Goal: Task Accomplishment & Management: Manage account settings

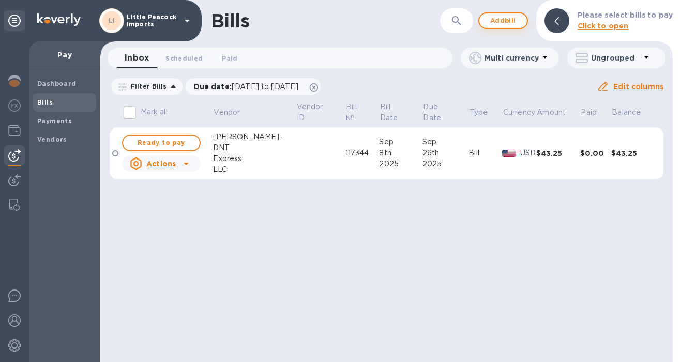
click at [514, 15] on span "Add bill" at bounding box center [503, 20] width 31 height 12
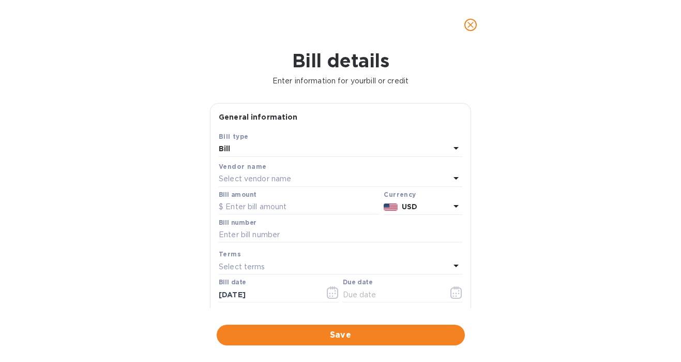
click at [283, 178] on p "Select vendor name" at bounding box center [255, 178] width 72 height 11
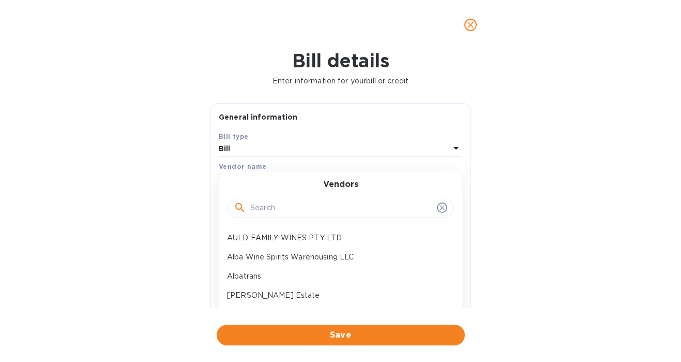
click at [270, 202] on input "text" at bounding box center [341, 208] width 183 height 16
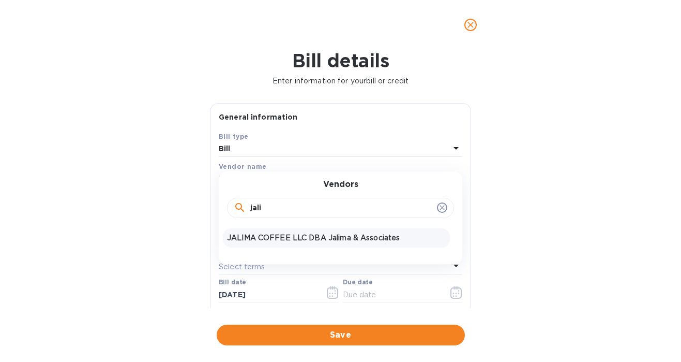
type input "jali"
click at [258, 236] on p "JALIMA COFFEE LLC DBA Jalima & Associates" at bounding box center [336, 237] width 219 height 11
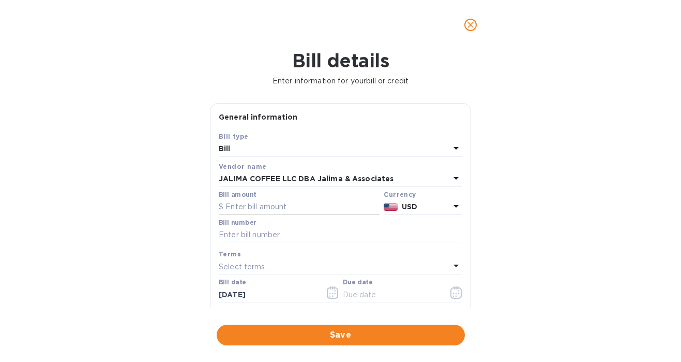
click at [300, 205] on input "text" at bounding box center [299, 207] width 161 height 16
type input "533.75"
paste input "4148"
type input "4148"
click at [451, 294] on icon "button" at bounding box center [456, 292] width 12 height 12
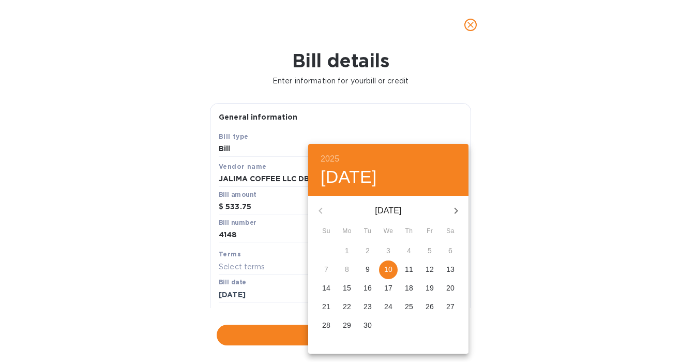
click at [388, 265] on p "10" at bounding box center [388, 269] width 8 height 10
type input "[DATE]"
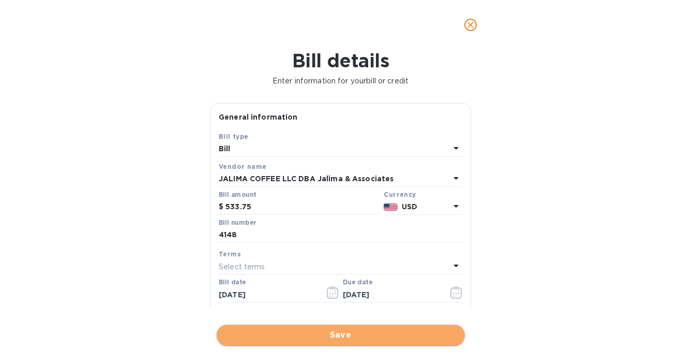
click at [368, 333] on span "Save" at bounding box center [341, 334] width 232 height 12
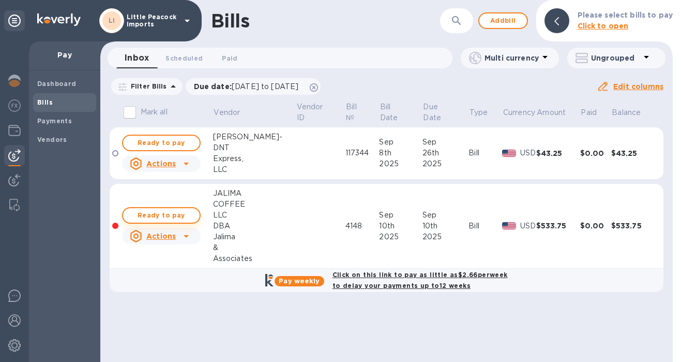
click at [153, 209] on span "Ready to pay" at bounding box center [161, 215] width 60 height 12
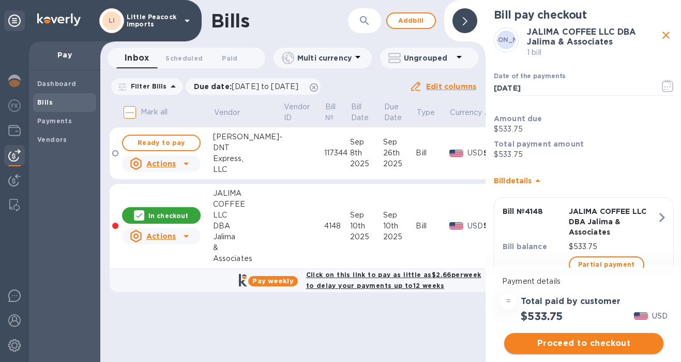
click at [594, 343] on span "Proceed to checkout" at bounding box center [584, 343] width 143 height 12
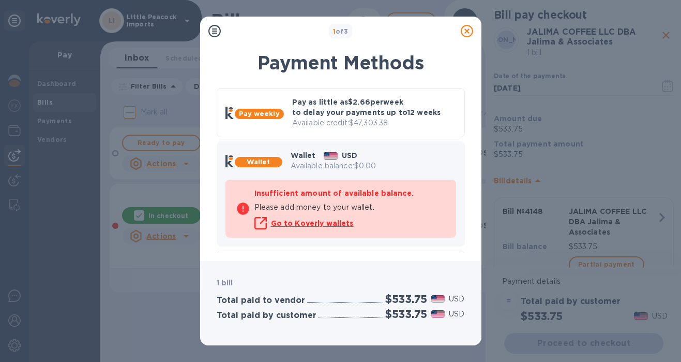
scroll to position [84, 0]
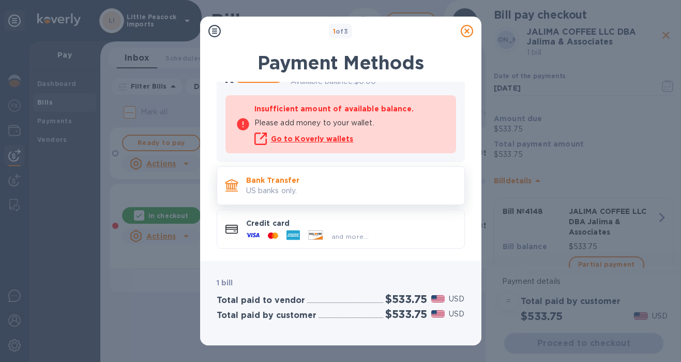
click at [307, 177] on p "Bank Transfer" at bounding box center [351, 180] width 210 height 10
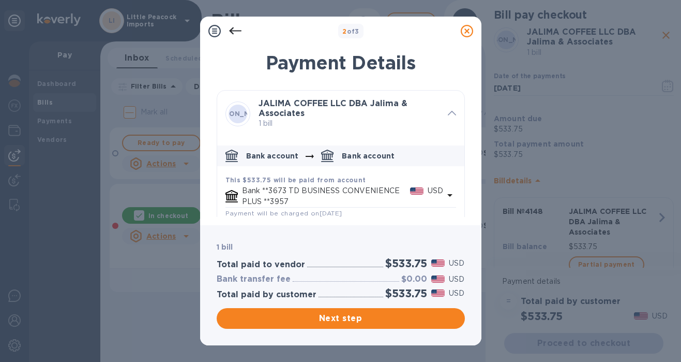
scroll to position [56, 0]
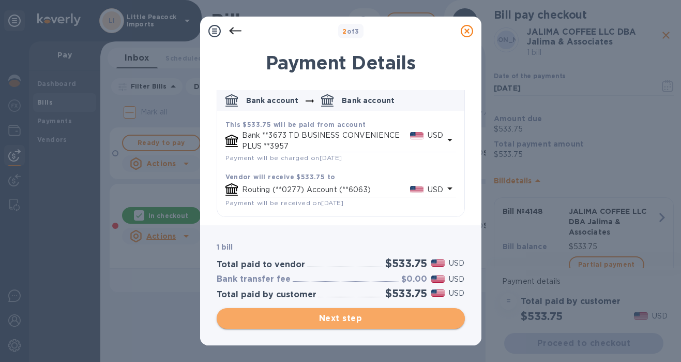
click at [365, 319] on span "Next step" at bounding box center [341, 318] width 232 height 12
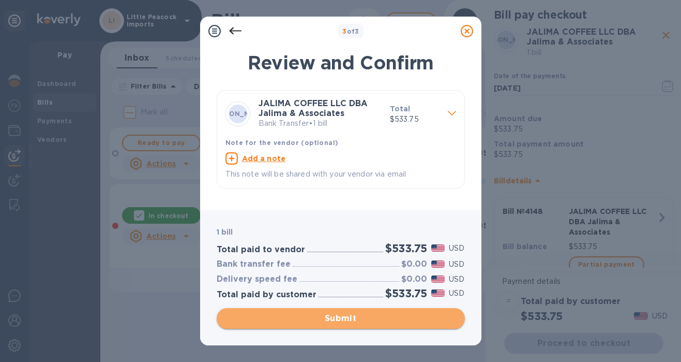
click at [352, 319] on span "Submit" at bounding box center [341, 318] width 232 height 12
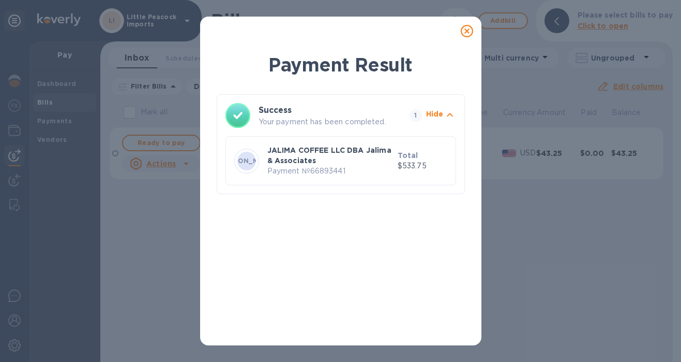
click at [468, 30] on icon at bounding box center [467, 31] width 12 height 12
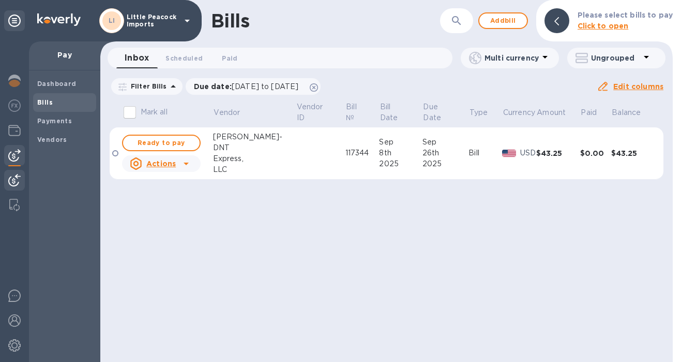
click at [18, 178] on img at bounding box center [14, 180] width 12 height 12
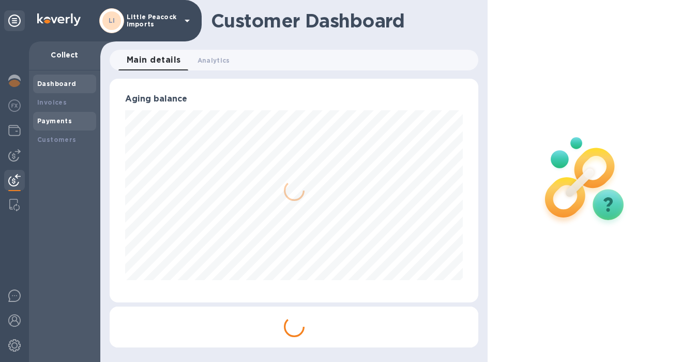
scroll to position [516972, 516831]
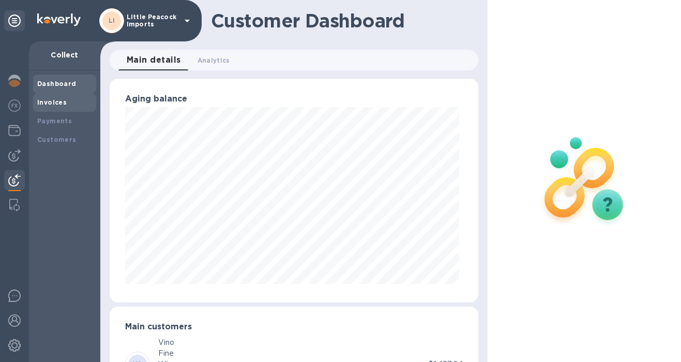
click at [58, 102] on b "Invoices" at bounding box center [51, 102] width 29 height 8
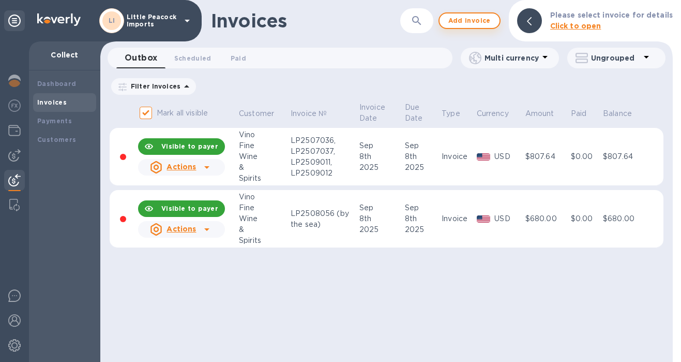
click at [472, 21] on span "Add invoice" at bounding box center [469, 20] width 43 height 12
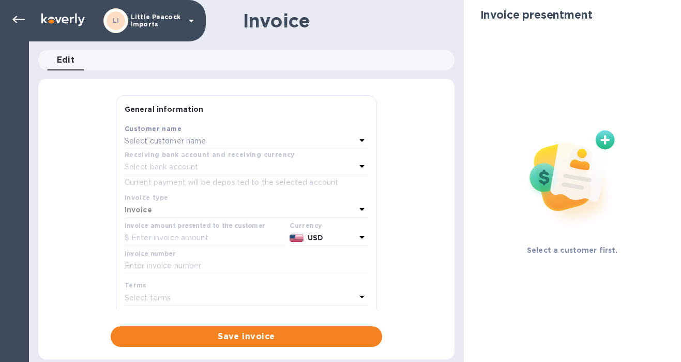
click at [164, 141] on p "Select customer name" at bounding box center [166, 141] width 82 height 11
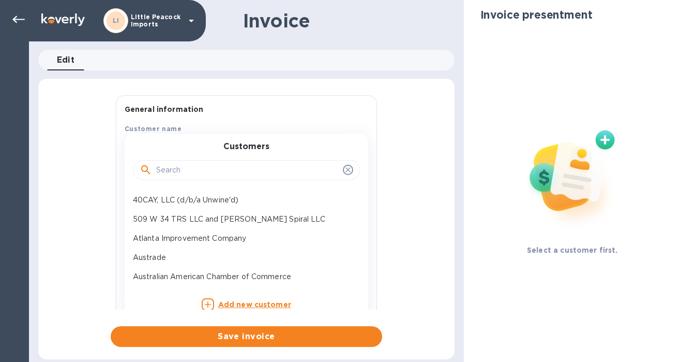
click at [174, 171] on input "text" at bounding box center [247, 170] width 183 height 16
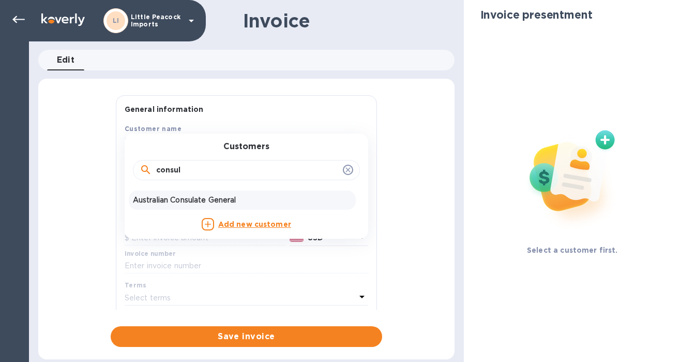
type input "consul"
click at [168, 199] on p "Australian Consulate General" at bounding box center [242, 199] width 219 height 11
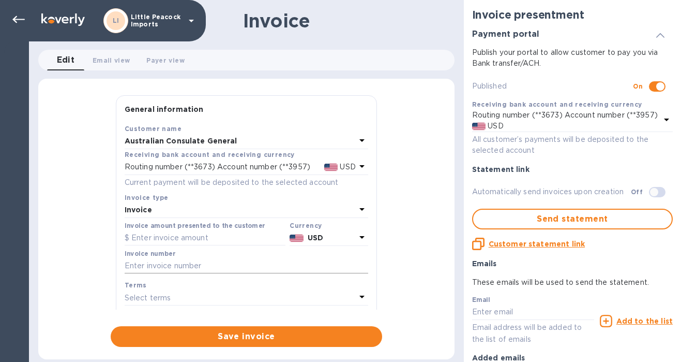
click at [195, 266] on input "text" at bounding box center [247, 266] width 244 height 16
paste input "LP2509121"
type input "LP2509121"
click at [197, 243] on input "text" at bounding box center [205, 238] width 161 height 16
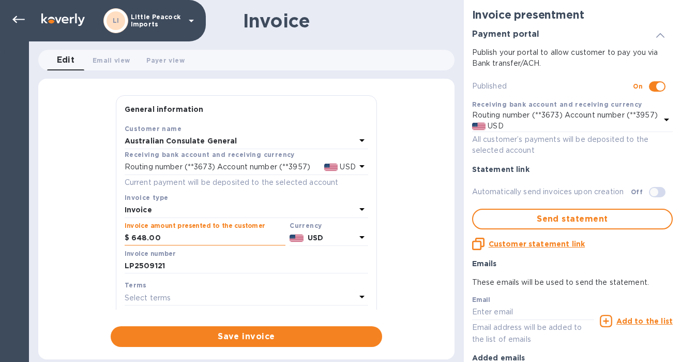
type input "648.00"
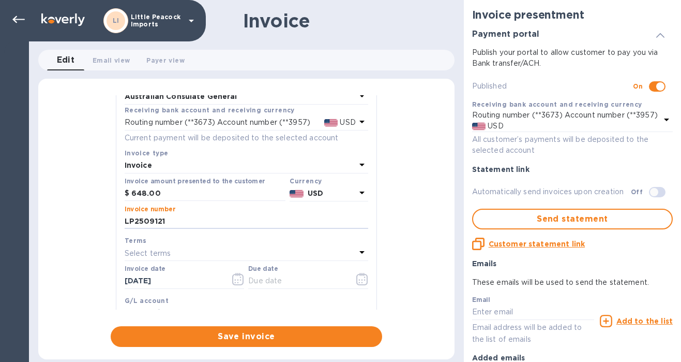
scroll to position [61, 0]
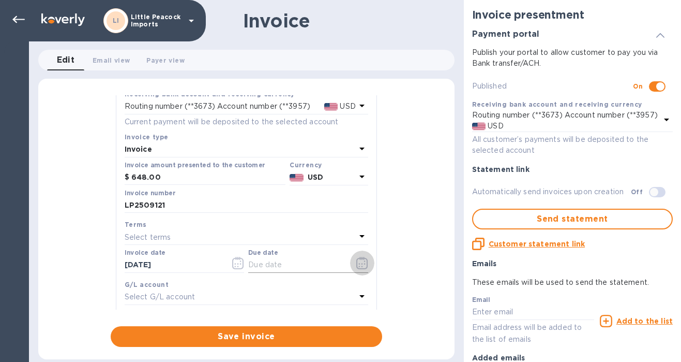
click at [356, 262] on icon "button" at bounding box center [362, 263] width 12 height 12
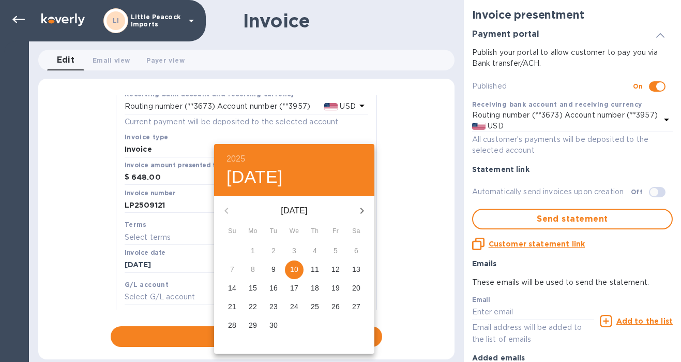
click at [336, 268] on p "12" at bounding box center [336, 269] width 8 height 10
type input "[DATE]"
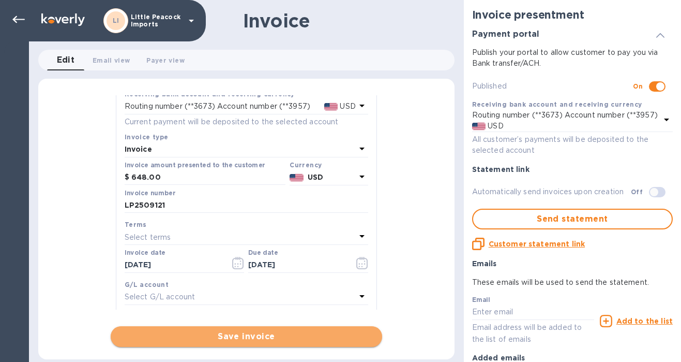
click at [262, 338] on span "Save invoice" at bounding box center [246, 336] width 255 height 12
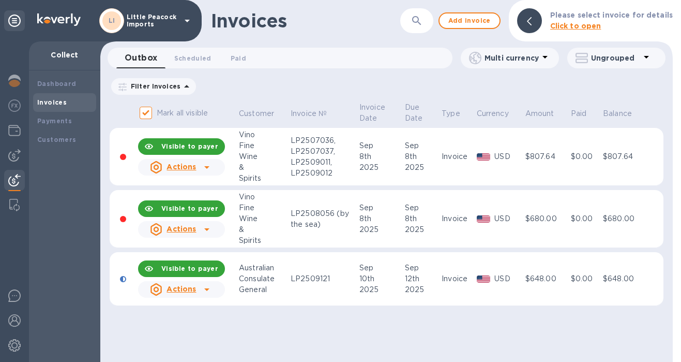
click at [205, 289] on icon at bounding box center [206, 289] width 5 height 3
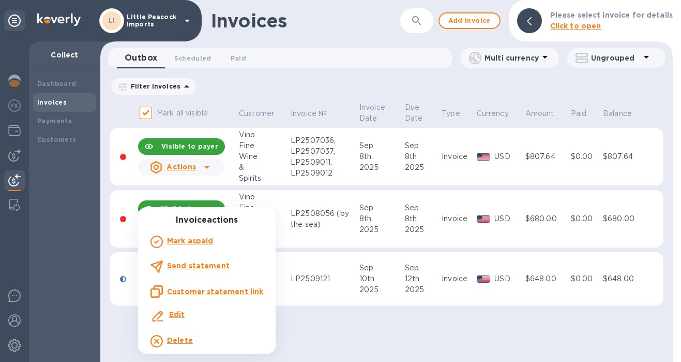
click at [197, 291] on u "Customer statement link" at bounding box center [215, 291] width 96 height 8
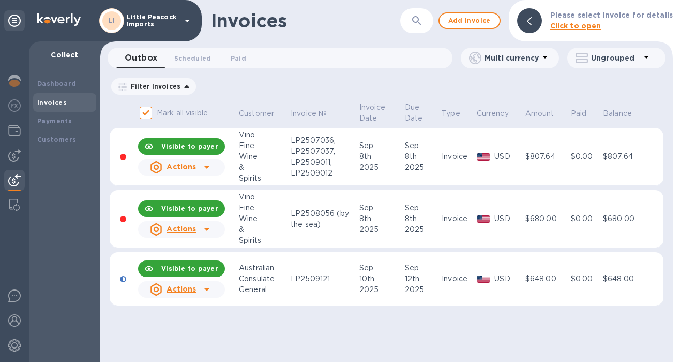
click at [172, 290] on u "Actions" at bounding box center [181, 288] width 29 height 8
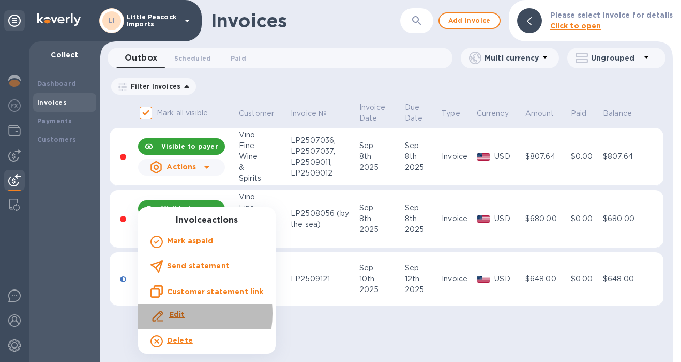
click at [173, 313] on b "Edit" at bounding box center [177, 314] width 16 height 8
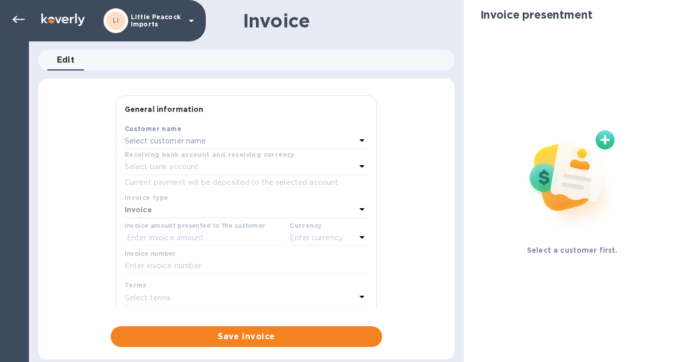
type input "[DATE]"
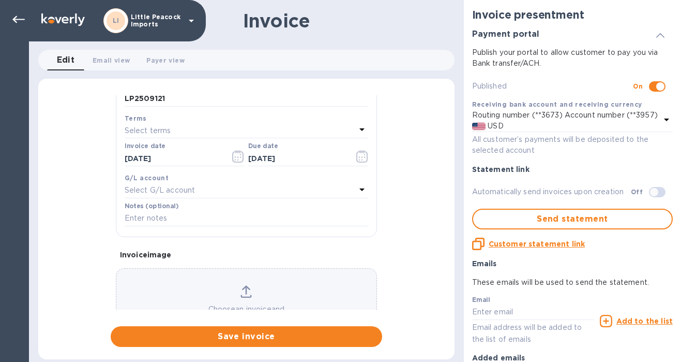
scroll to position [270, 0]
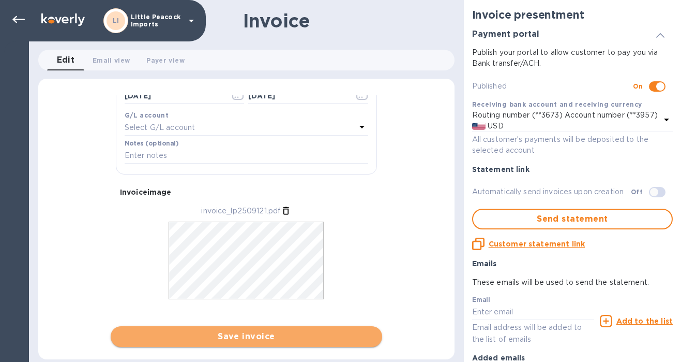
click at [262, 338] on span "Save invoice" at bounding box center [246, 336] width 255 height 12
